Goal: Find specific page/section: Find specific page/section

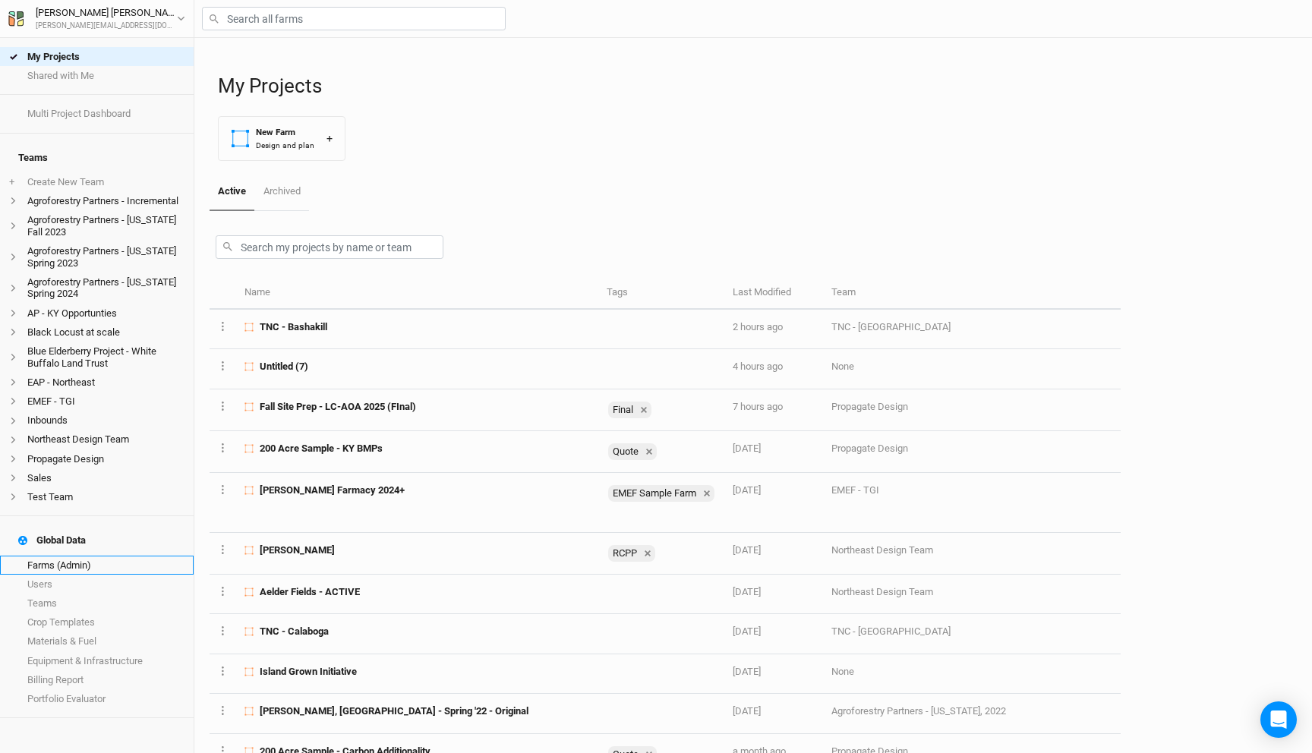
click at [53, 556] on link "Farms (Admin)" at bounding box center [97, 565] width 194 height 19
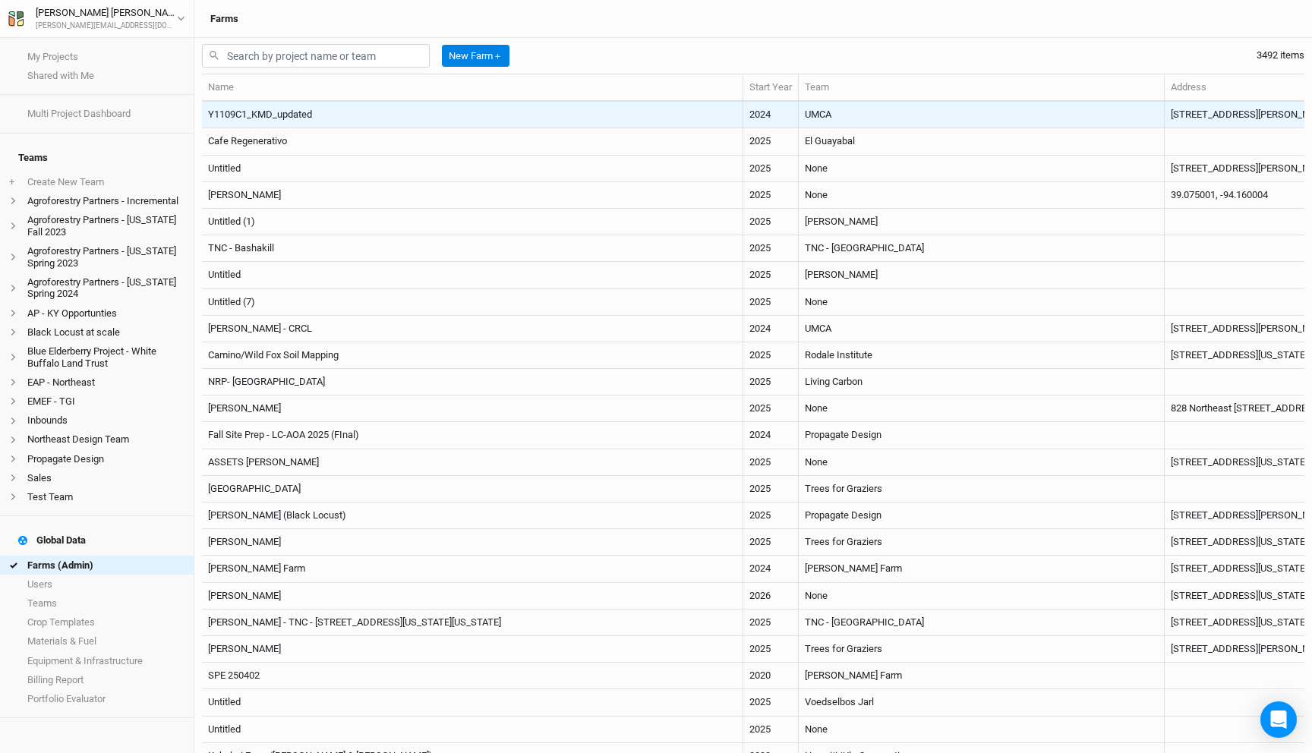
click at [440, 115] on td "Y1109C1_KMD_updated" at bounding box center [472, 115] width 541 height 27
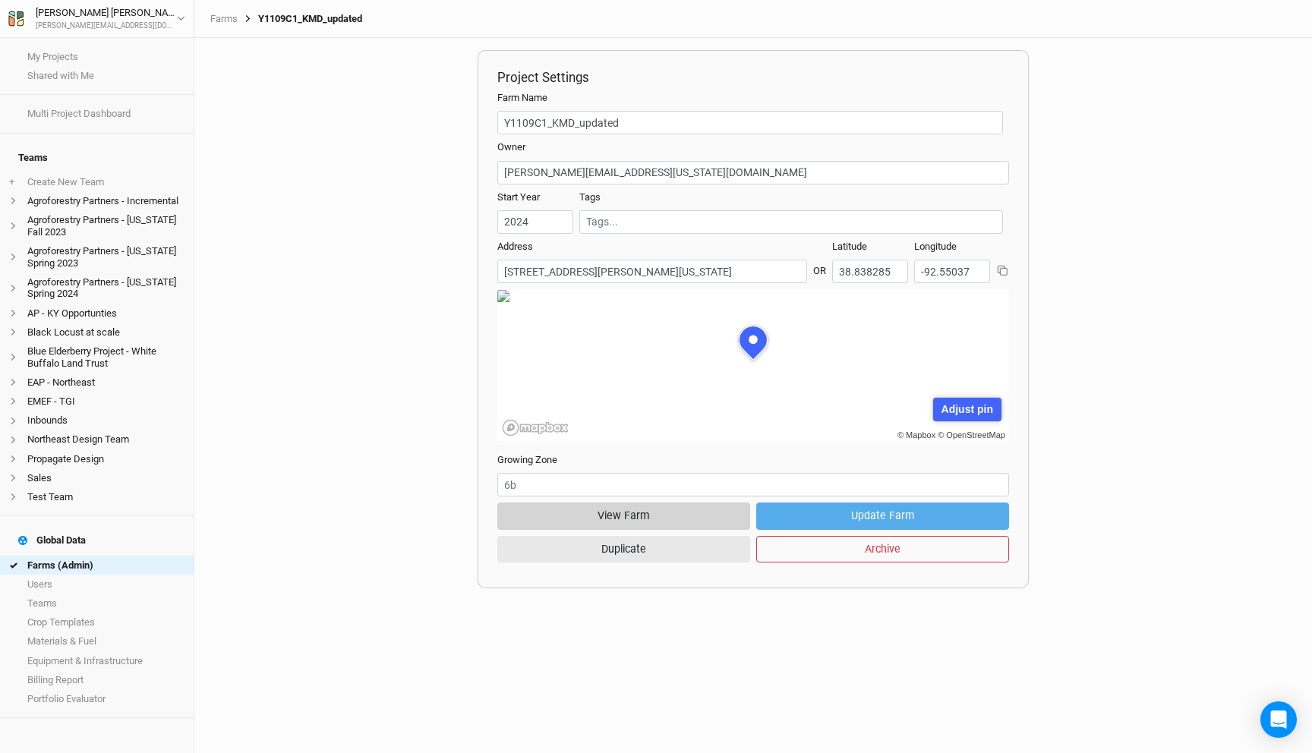
scroll to position [76, 230]
click at [644, 516] on button "View Farm" at bounding box center [623, 516] width 253 height 27
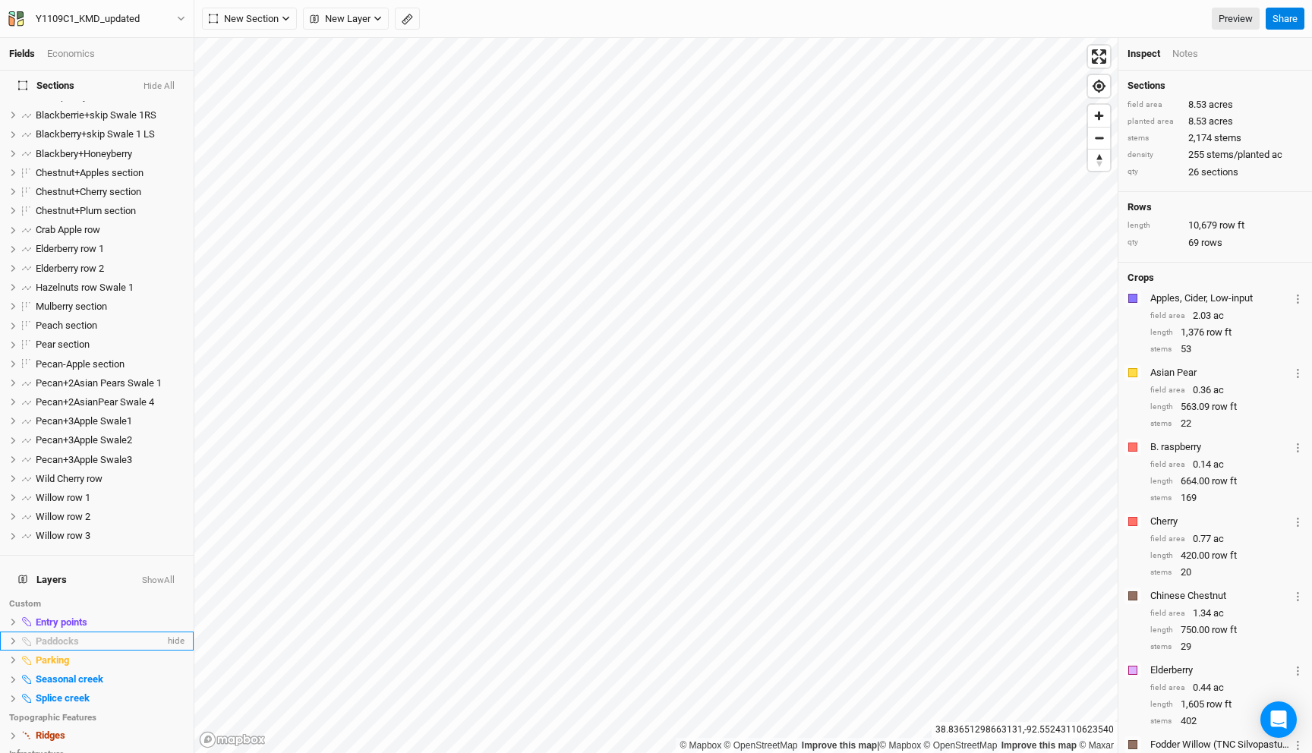
scroll to position [128, 0]
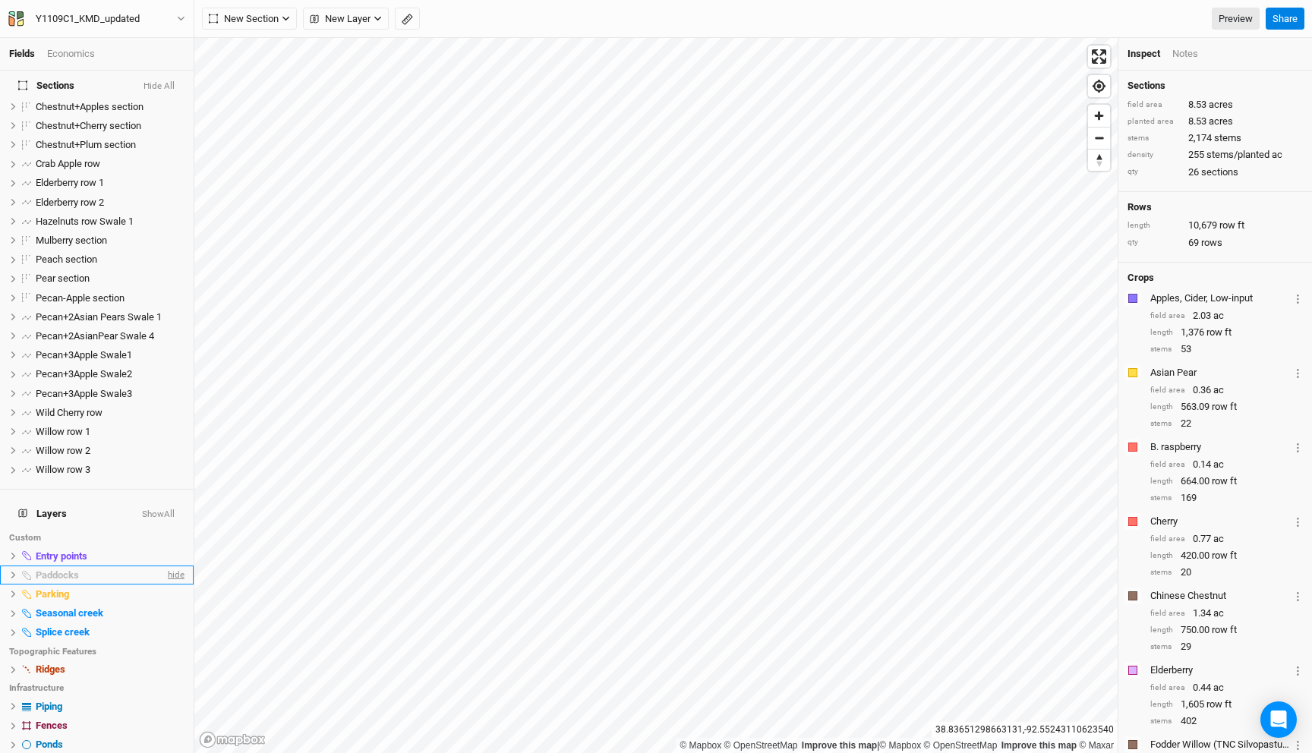
click at [171, 566] on span "hide" at bounding box center [175, 575] width 20 height 19
click at [175, 566] on span "show" at bounding box center [172, 575] width 24 height 19
click at [175, 566] on span "hide" at bounding box center [175, 575] width 20 height 19
click at [175, 566] on span "show" at bounding box center [172, 575] width 24 height 19
click at [175, 566] on span "hide" at bounding box center [175, 575] width 20 height 19
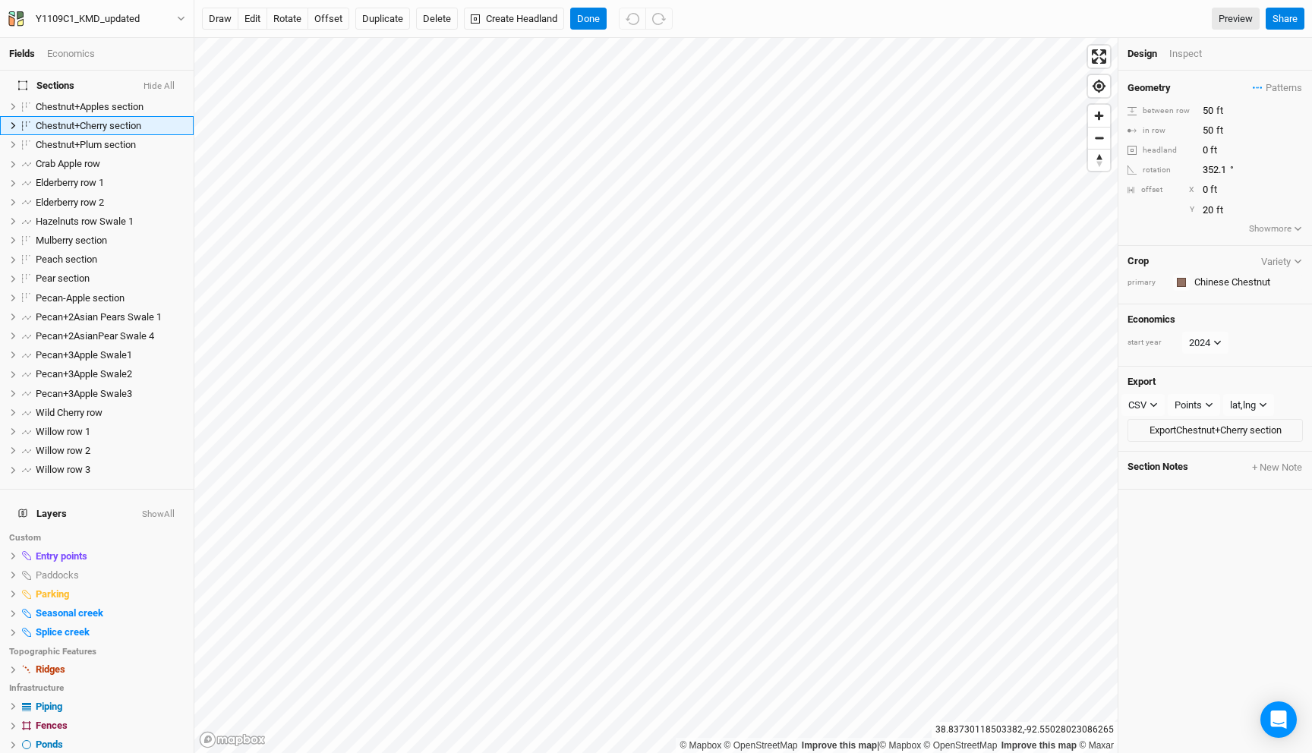
scroll to position [0, 0]
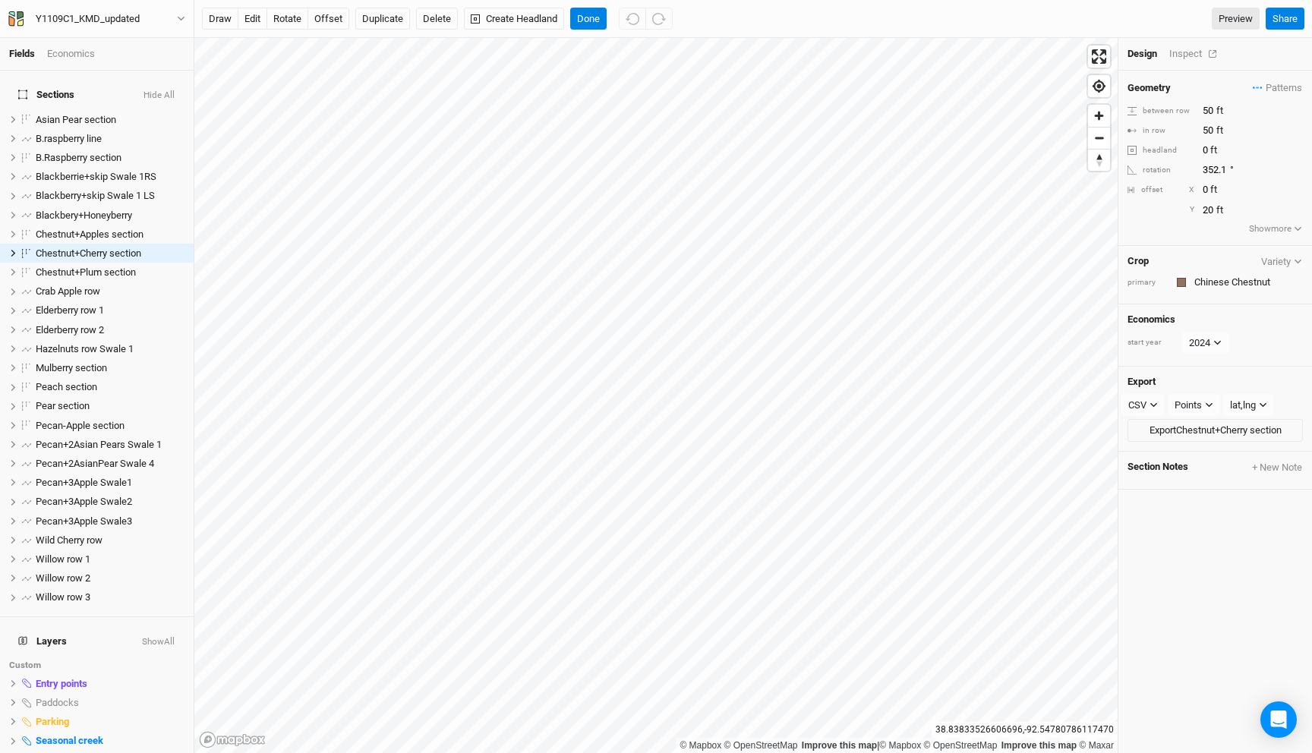
click at [1186, 50] on div "Inspect" at bounding box center [1196, 54] width 54 height 14
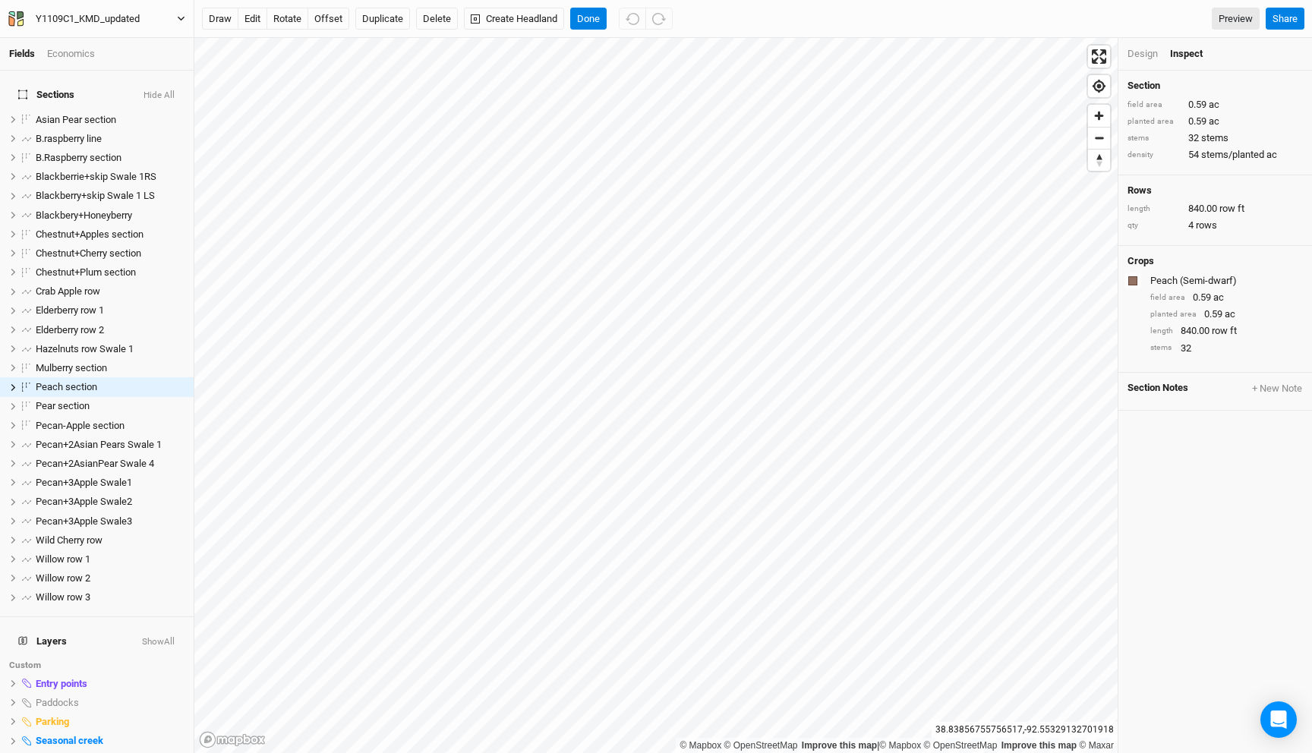
click at [130, 13] on div "Y1109C1_KMD_updated" at bounding box center [88, 18] width 104 height 15
click at [124, 39] on button "Back" at bounding box center [126, 43] width 120 height 20
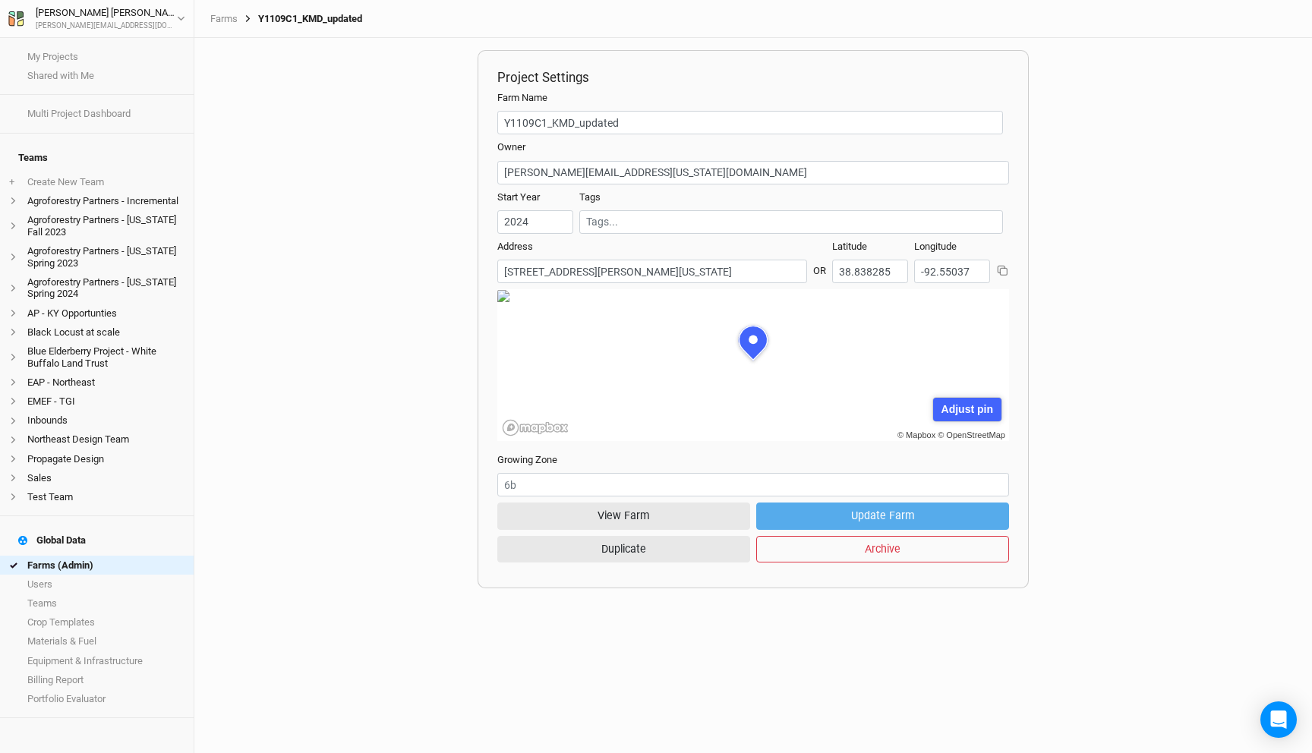
scroll to position [76, 230]
click at [61, 556] on link "Farms (Admin)" at bounding box center [97, 565] width 194 height 19
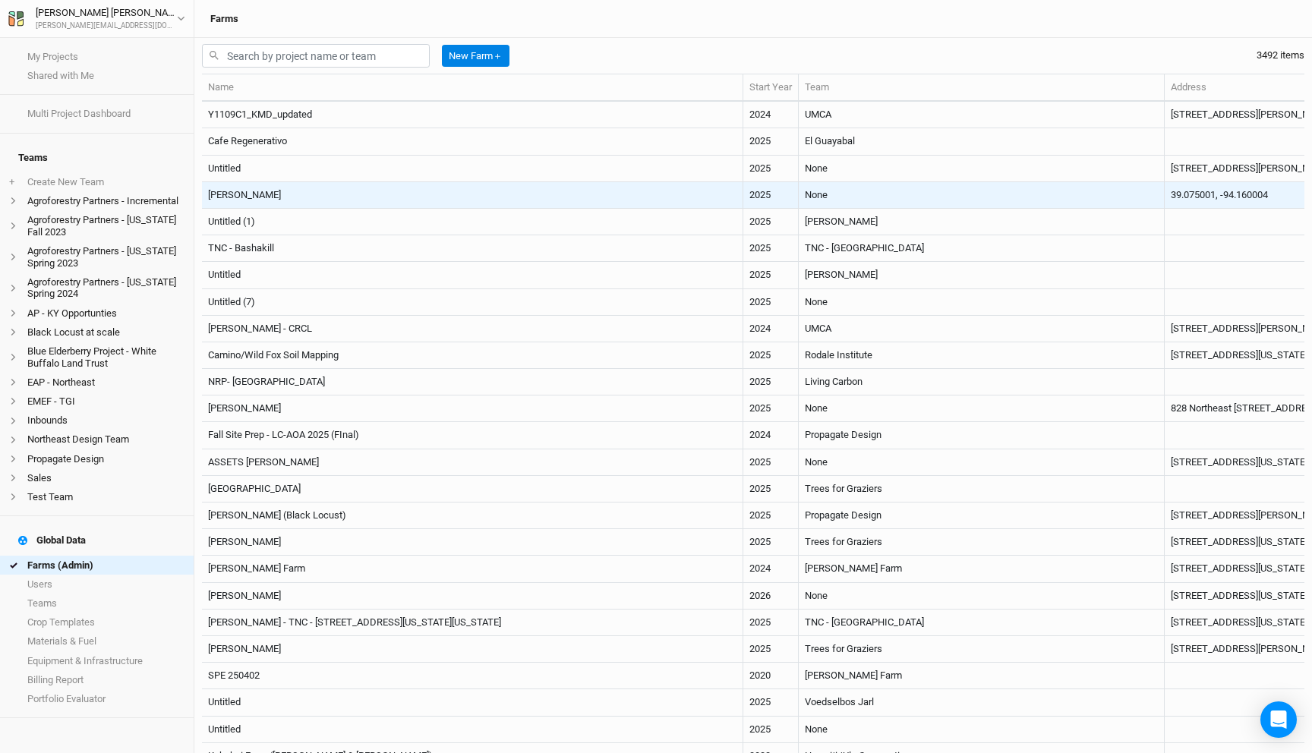
click at [385, 195] on td "[PERSON_NAME]" at bounding box center [472, 195] width 541 height 27
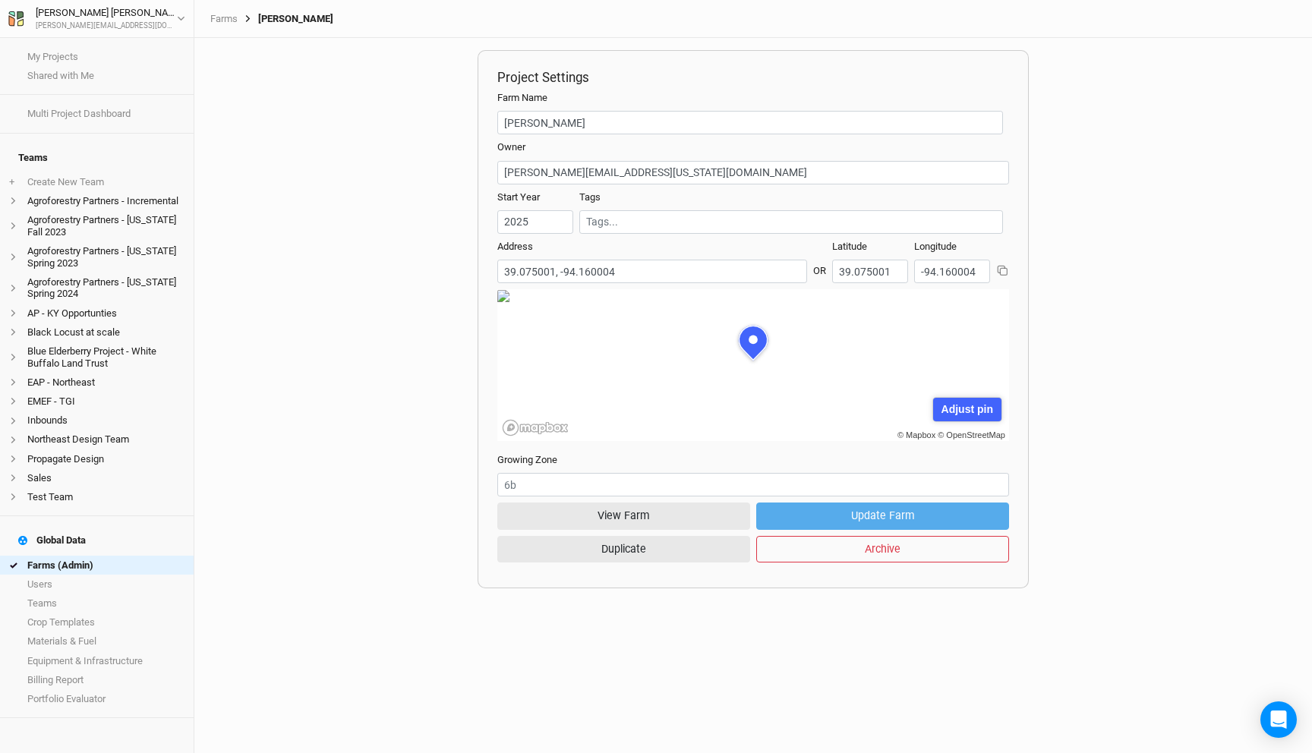
scroll to position [76, 230]
